Goal: Task Accomplishment & Management: Manage account settings

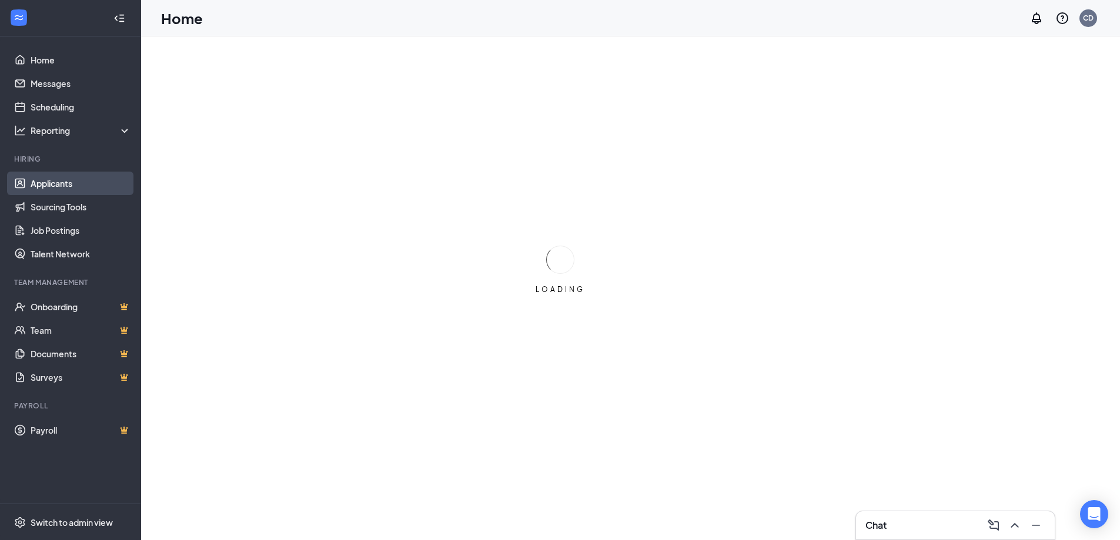
click at [81, 178] on link "Applicants" at bounding box center [81, 184] width 101 height 24
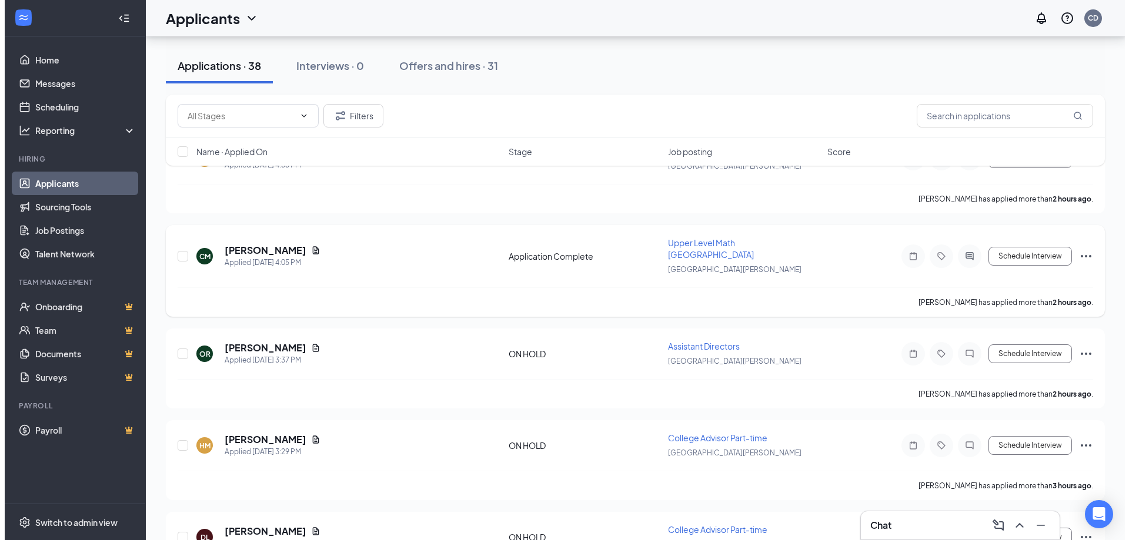
scroll to position [176, 0]
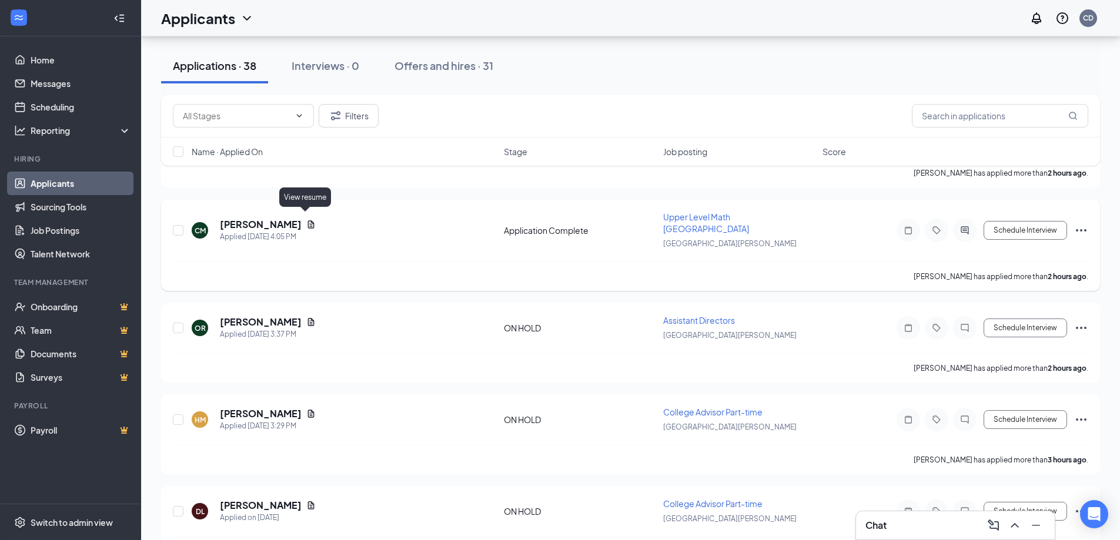
click at [308, 221] on icon "Document" at bounding box center [311, 225] width 6 height 8
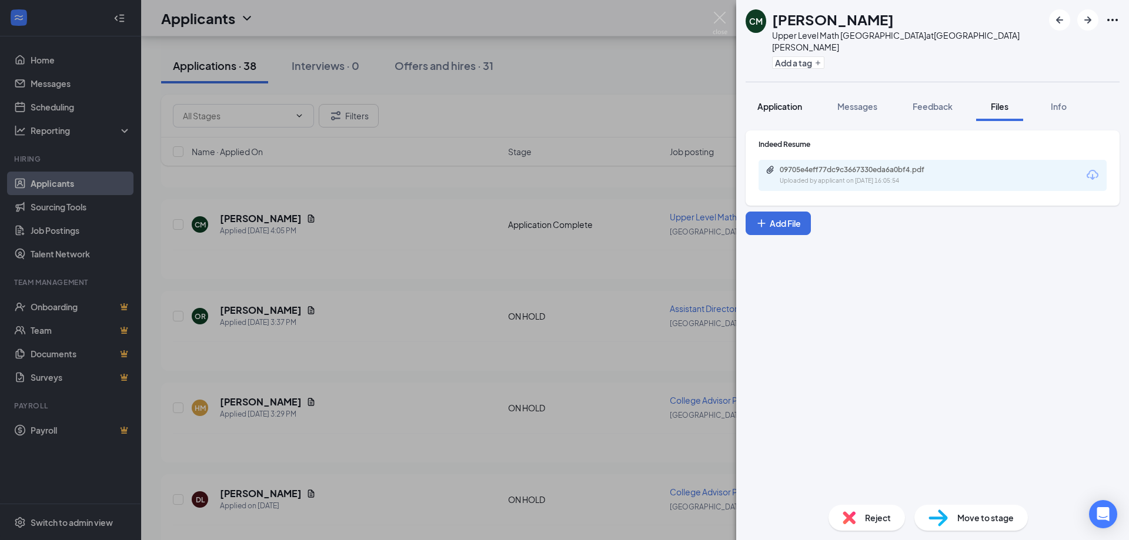
click at [764, 101] on span "Application" at bounding box center [779, 106] width 45 height 11
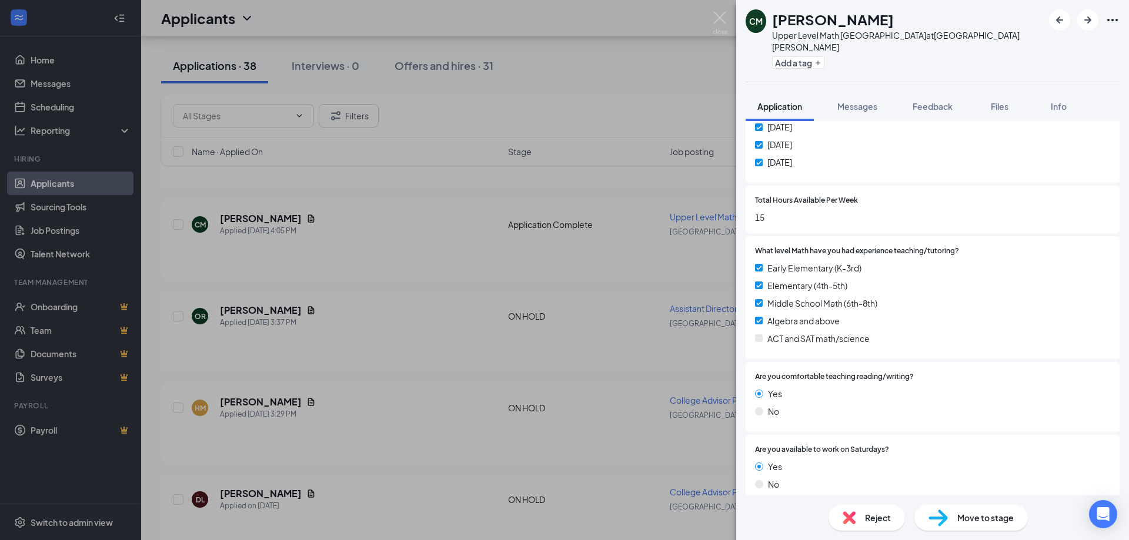
scroll to position [759, 0]
click at [1014, 101] on button "Files" at bounding box center [999, 106] width 47 height 29
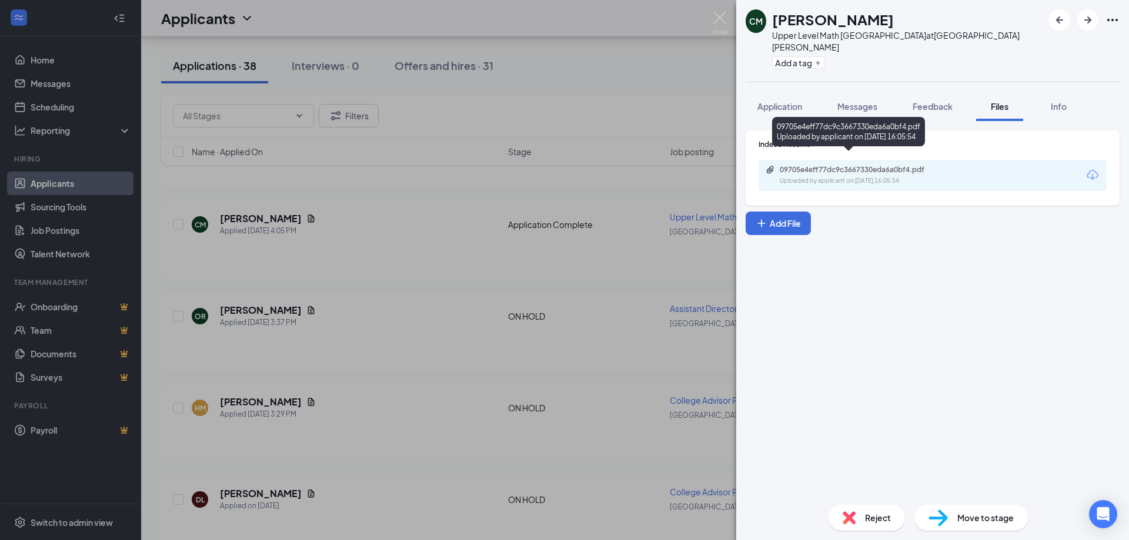
click at [844, 165] on div "09705e4eff77dc9c3667330eda6a0bf4.pdf" at bounding box center [862, 169] width 165 height 9
click at [534, 244] on div "CM [PERSON_NAME] Upper Level Math Tutor Estero at [GEOGRAPHIC_DATA][PERSON_NAME…" at bounding box center [564, 270] width 1129 height 540
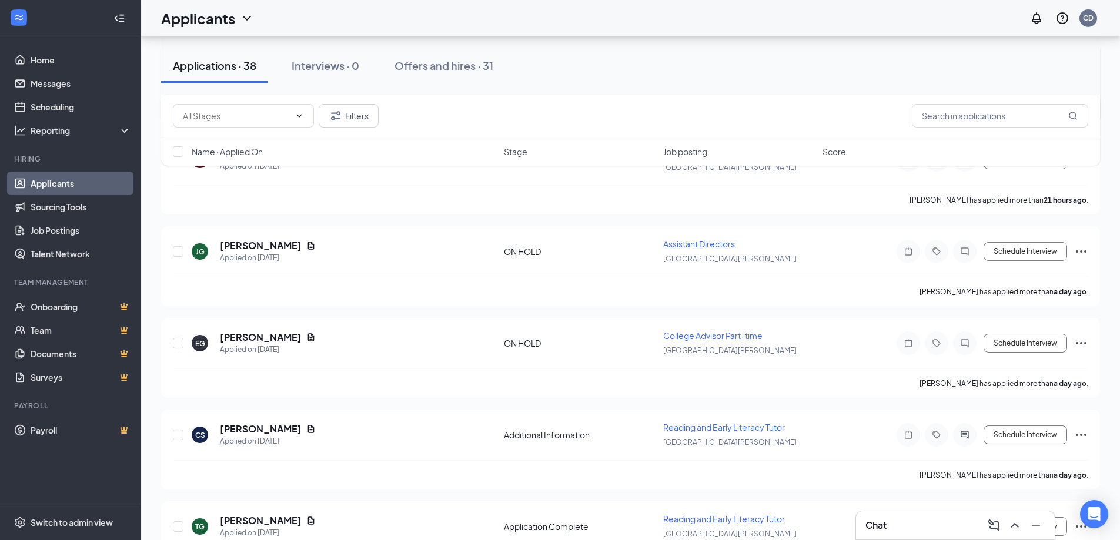
scroll to position [647, 0]
